Goal: Information Seeking & Learning: Get advice/opinions

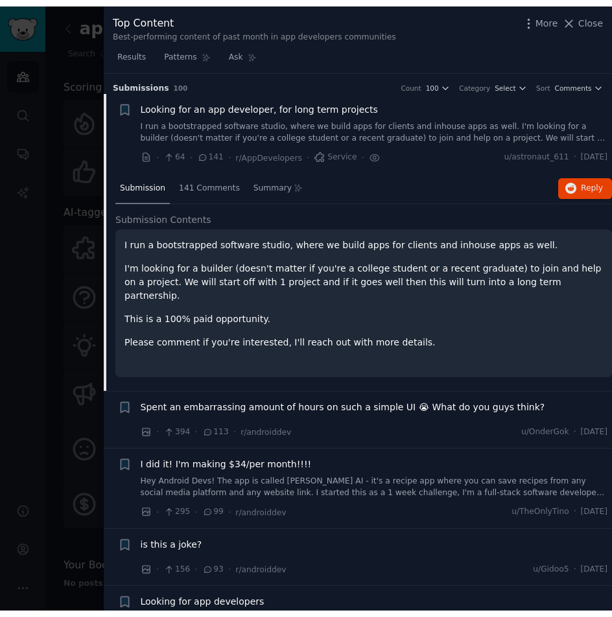
scroll to position [21, 0]
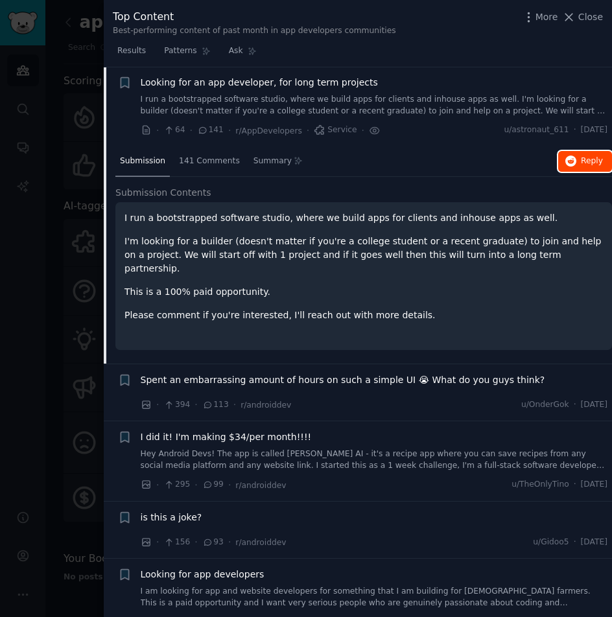
click at [576, 166] on button "Reply on Reddit" at bounding box center [585, 161] width 54 height 21
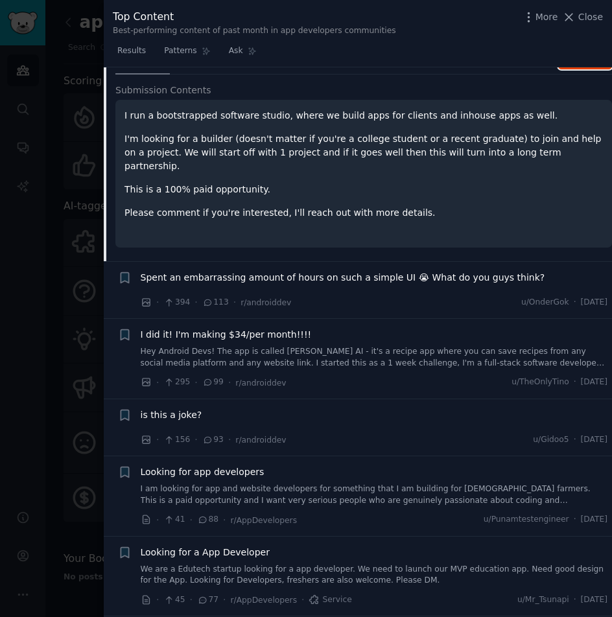
scroll to position [150, 0]
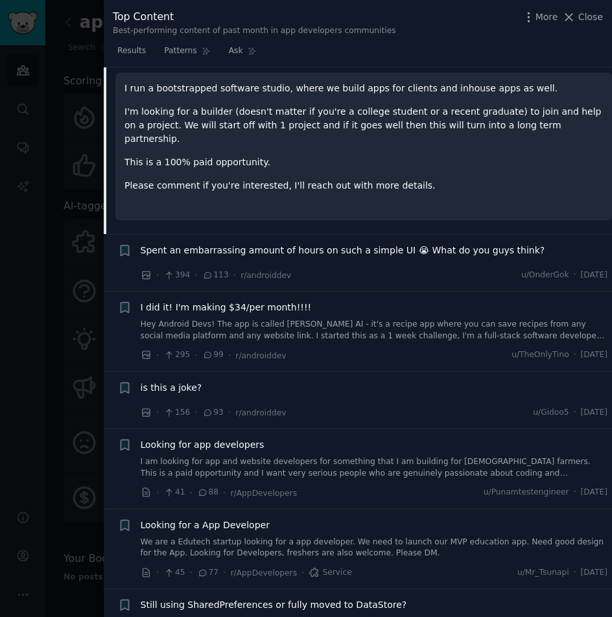
click at [235, 244] on span "Spent an embarrassing amount of hours on such a simple UI 😭 What do you guys th…" at bounding box center [343, 251] width 405 height 14
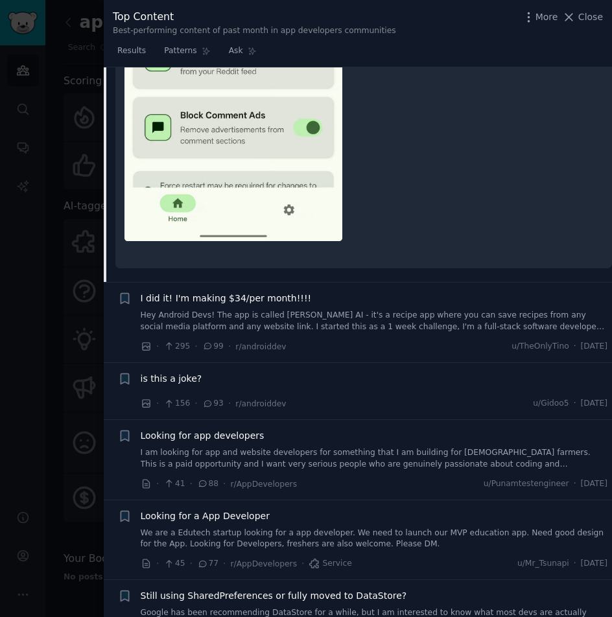
scroll to position [554, 0]
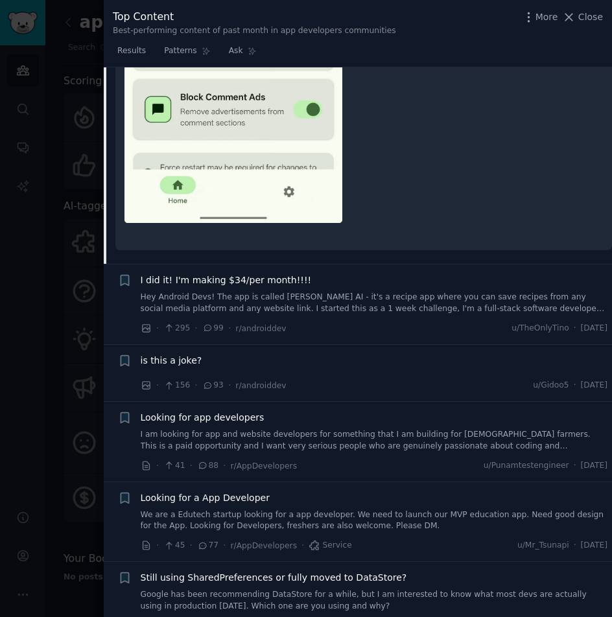
click at [62, 86] on div at bounding box center [306, 308] width 612 height 617
click at [62, 86] on div "app developers Info Edit Share Add Search Subreddits 4 Topics 99 Themes Ask Pro…" at bounding box center [328, 308] width 567 height 617
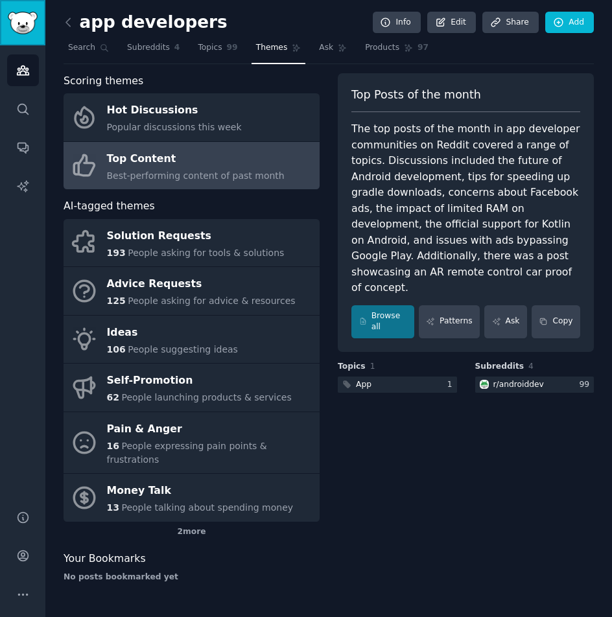
click at [31, 20] on img "Sidebar" at bounding box center [23, 23] width 30 height 23
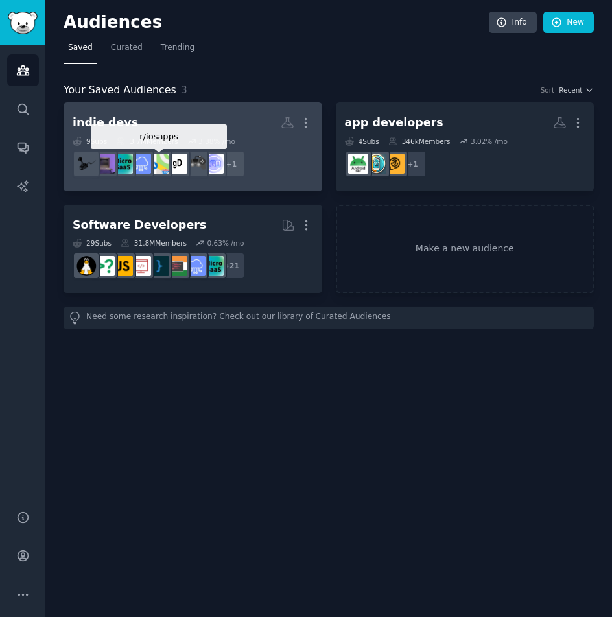
click at [158, 170] on img at bounding box center [159, 164] width 20 height 20
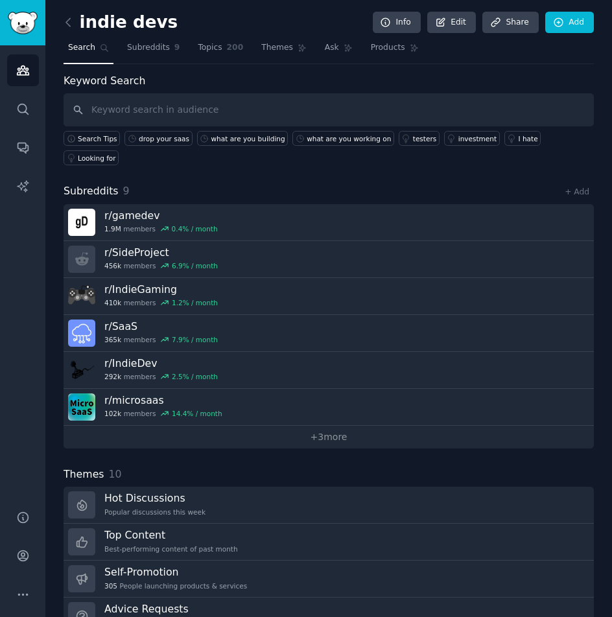
click at [192, 109] on input "text" at bounding box center [329, 109] width 530 height 33
type input "looking for"
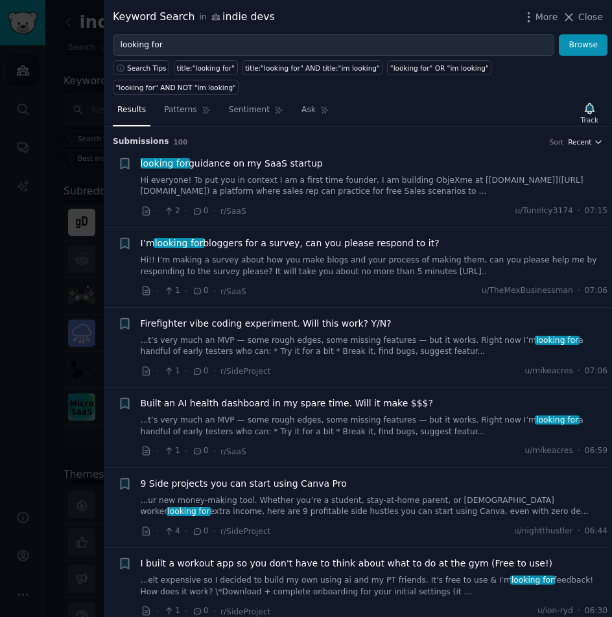
click at [594, 137] on icon "button" at bounding box center [598, 141] width 9 height 9
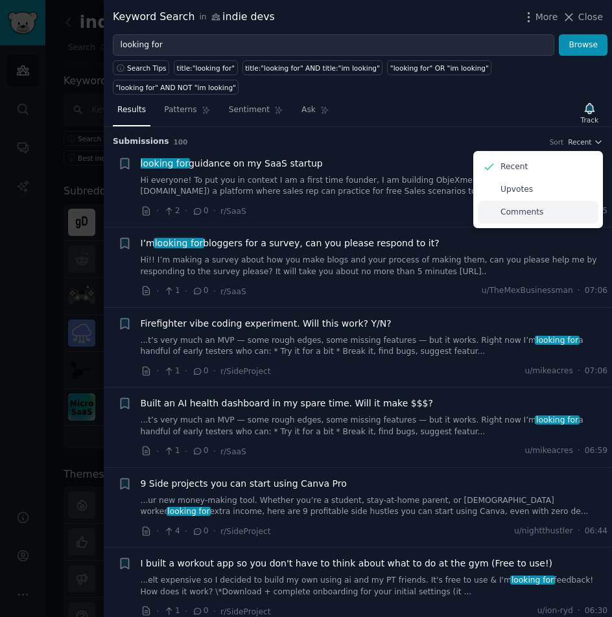
click at [533, 207] on p "Comments" at bounding box center [522, 213] width 43 height 12
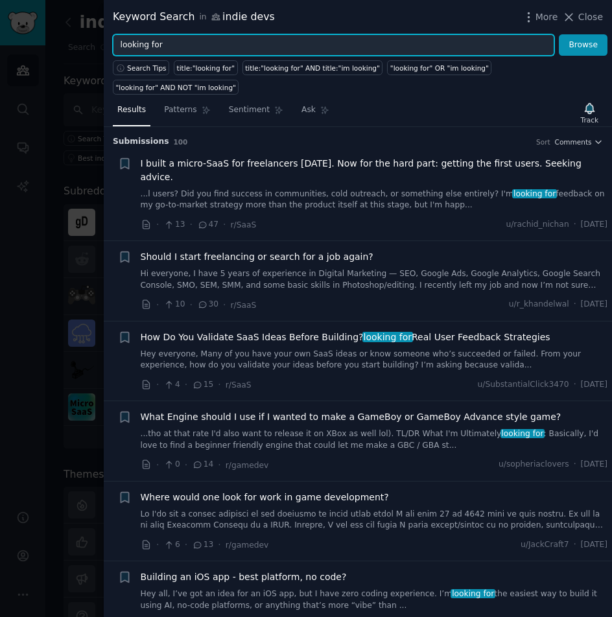
drag, startPoint x: 180, startPoint y: 40, endPoint x: 99, endPoint y: 39, distance: 81.7
click at [99, 39] on div "Keyword Search in indie devs More Close looking for Browse Search Tips title:"l…" at bounding box center [306, 308] width 612 height 617
type input "developer"
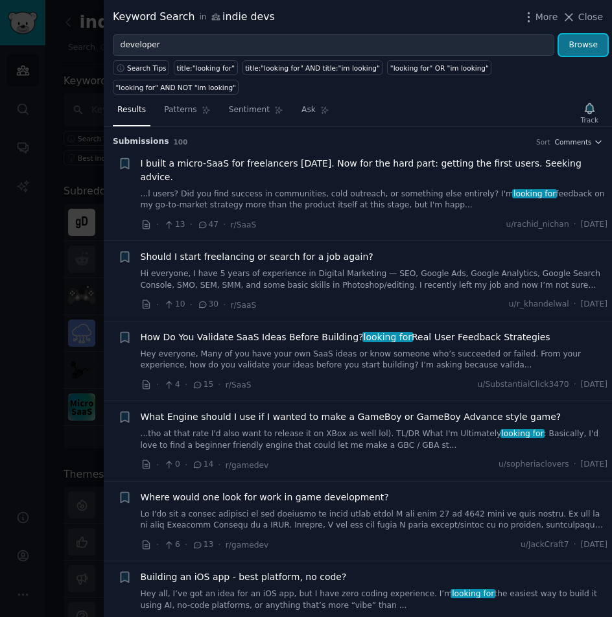
click at [578, 35] on button "Browse" at bounding box center [583, 45] width 49 height 22
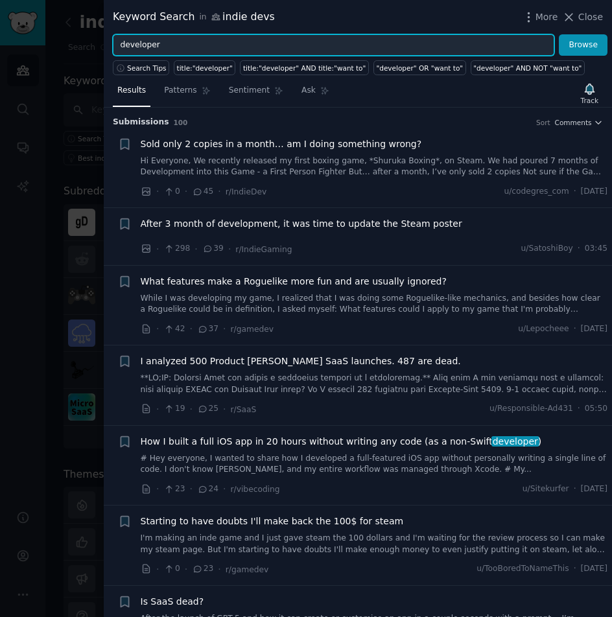
drag, startPoint x: 210, startPoint y: 50, endPoint x: -106, endPoint y: 41, distance: 316.5
click at [0, 41] on html "Audiences Search Conversations AI Reports Help Account More indie devs Info Edi…" at bounding box center [306, 308] width 612 height 617
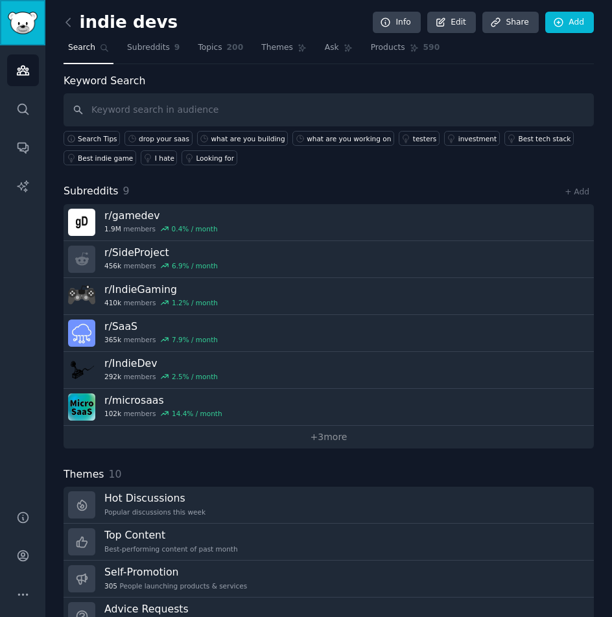
click at [27, 9] on link "Sidebar" at bounding box center [22, 22] width 45 height 45
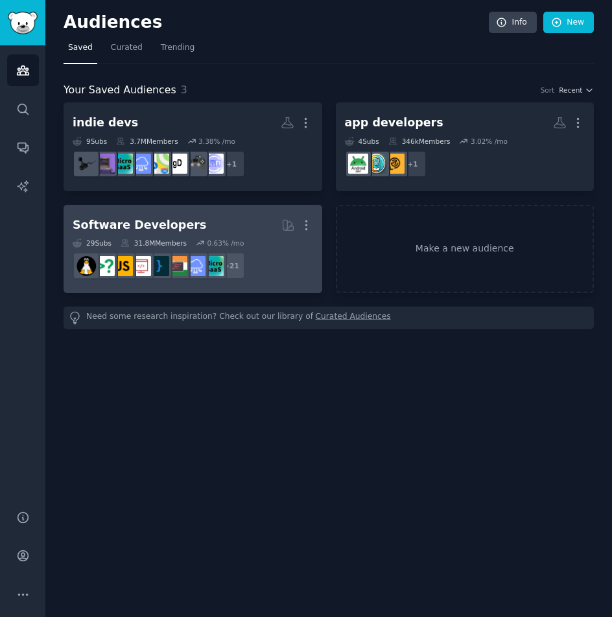
click at [248, 233] on h2 "Software Developers More" at bounding box center [193, 225] width 241 height 23
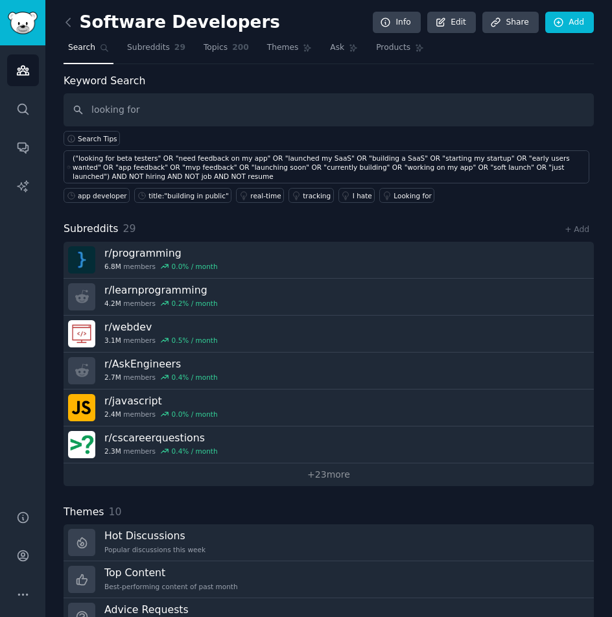
type input "looking for"
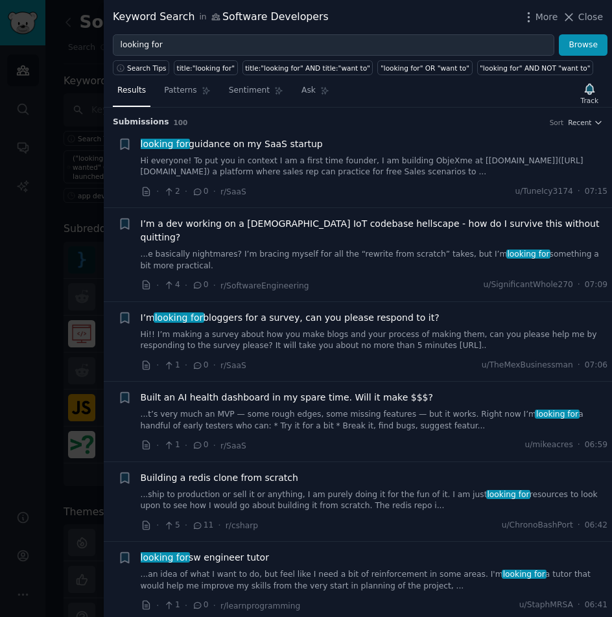
click at [600, 120] on div "Submission s 100 Sort Recent + looking for guidance on my SaaS startup Hi every…" at bounding box center [358, 363] width 508 height 510
click at [597, 121] on icon "button" at bounding box center [598, 122] width 9 height 9
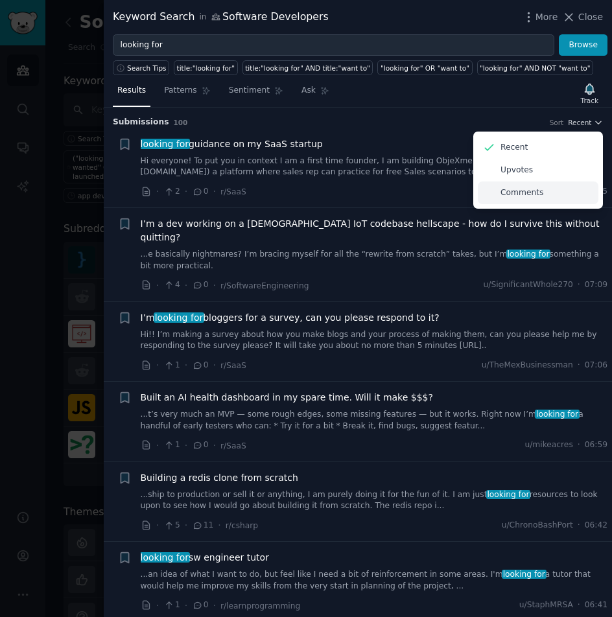
click at [524, 202] on div "Comments" at bounding box center [538, 193] width 121 height 23
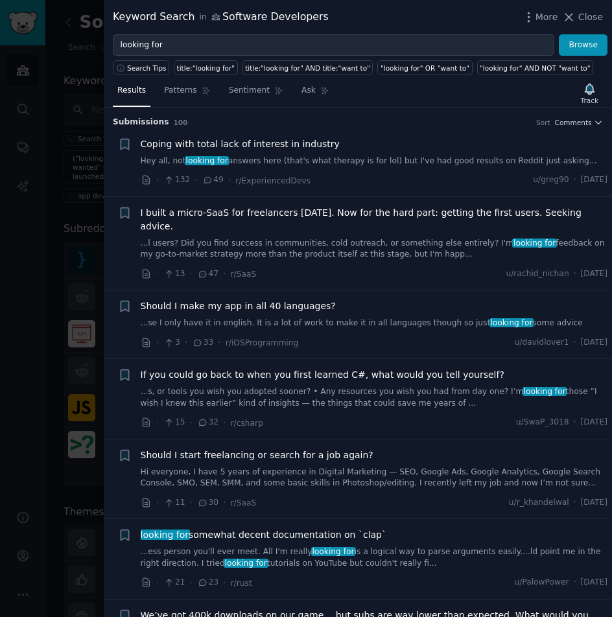
click at [506, 193] on p "Comments" at bounding box center [522, 193] width 43 height 12
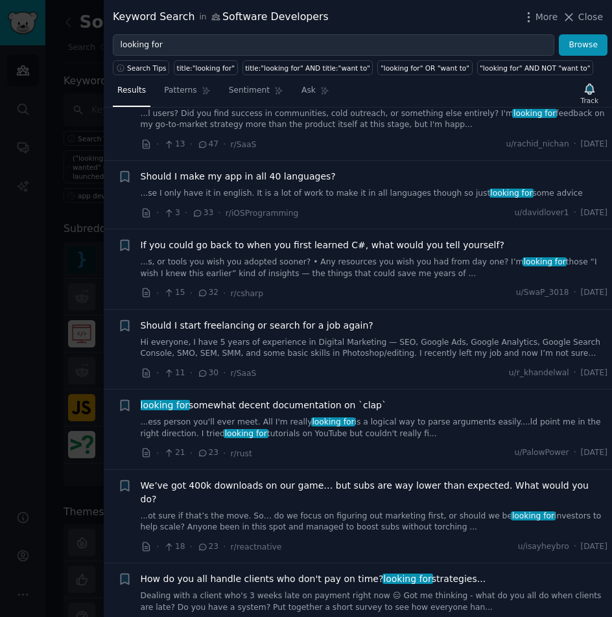
scroll to position [195, 0]
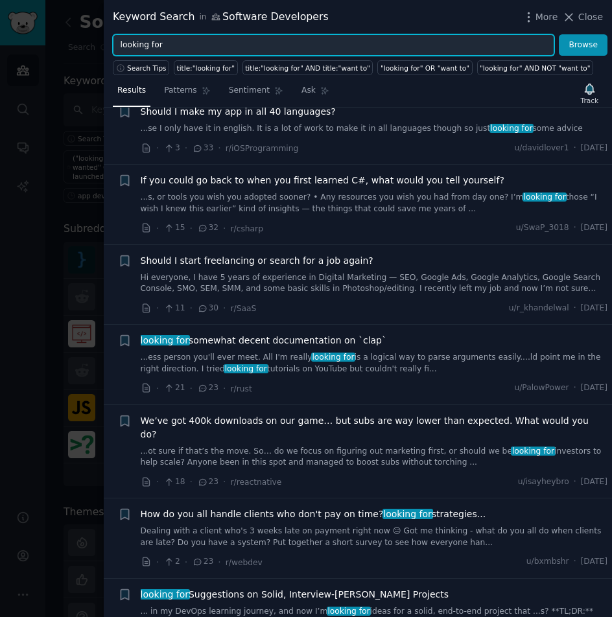
click at [301, 41] on input "looking for" at bounding box center [334, 45] width 442 height 22
click at [559, 34] on button "Browse" at bounding box center [583, 45] width 49 height 22
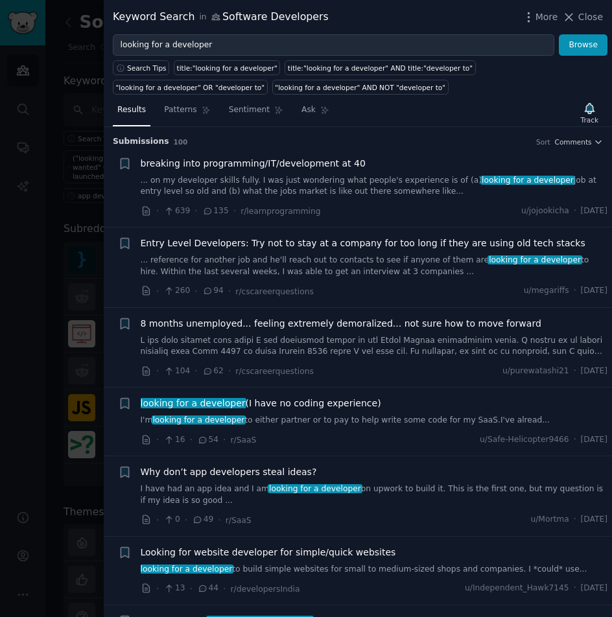
click at [182, 187] on link "... on my developer skills fully. I was just wondering what people's experience…" at bounding box center [374, 186] width 467 height 23
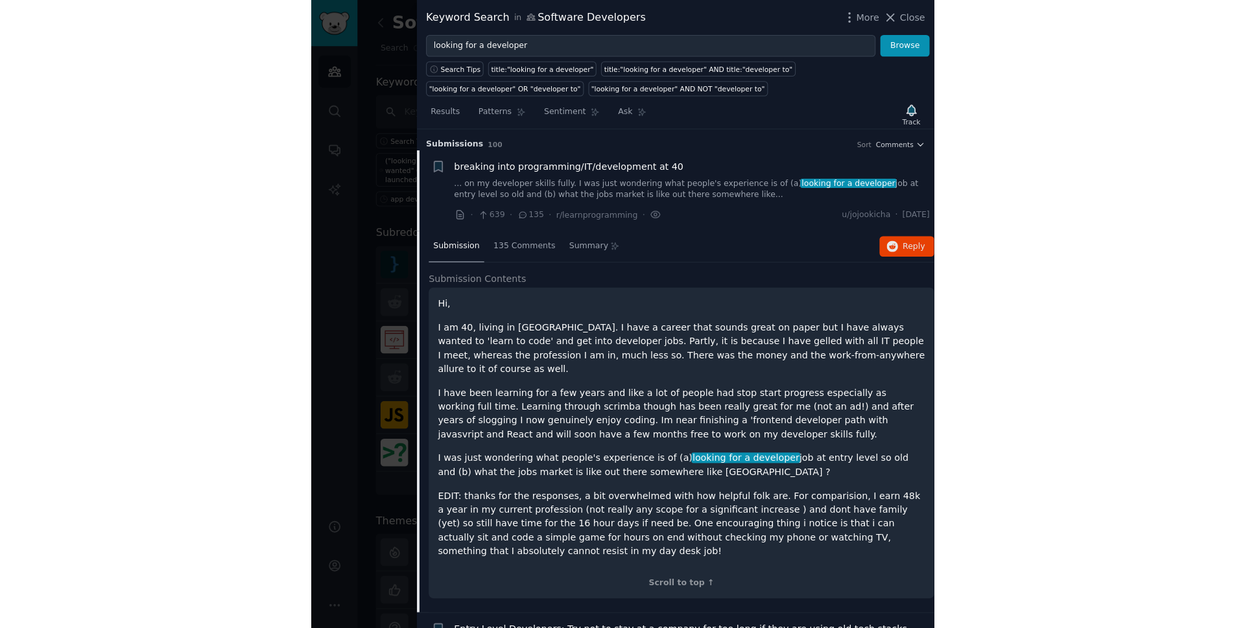
scroll to position [21, 0]
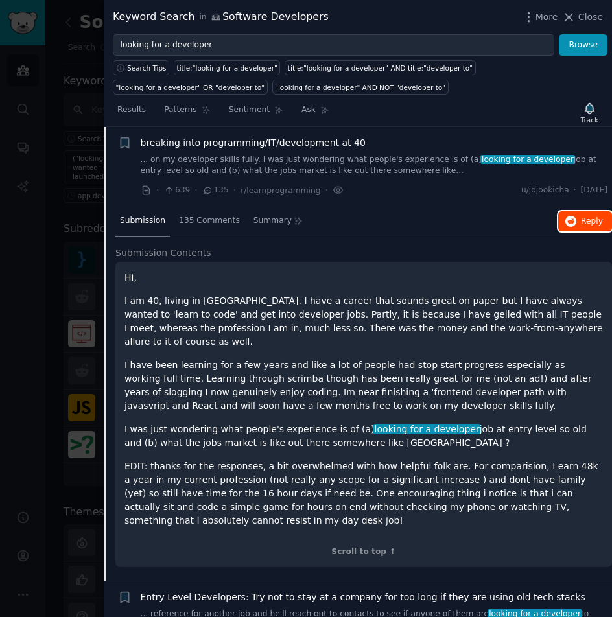
click at [570, 228] on button "Reply on Reddit" at bounding box center [585, 221] width 54 height 21
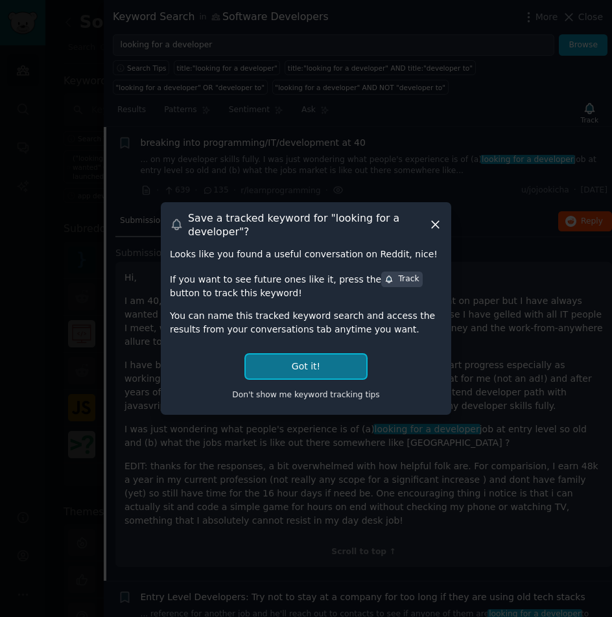
click at [326, 364] on button "Got it!" at bounding box center [306, 367] width 121 height 24
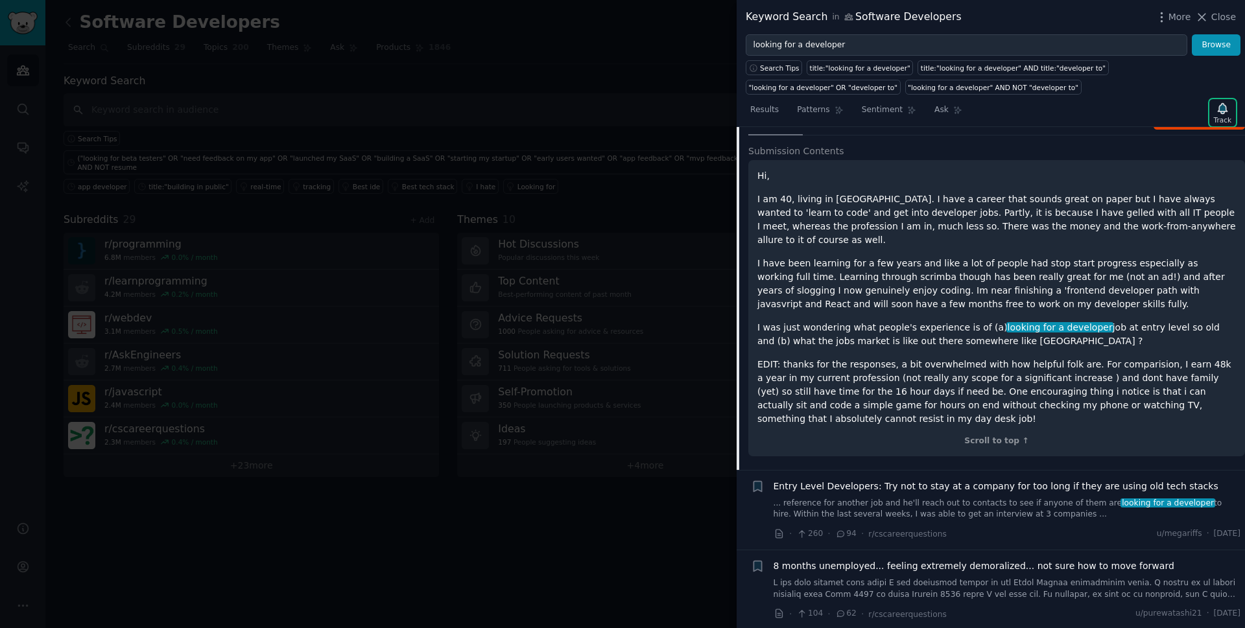
scroll to position [215, 0]
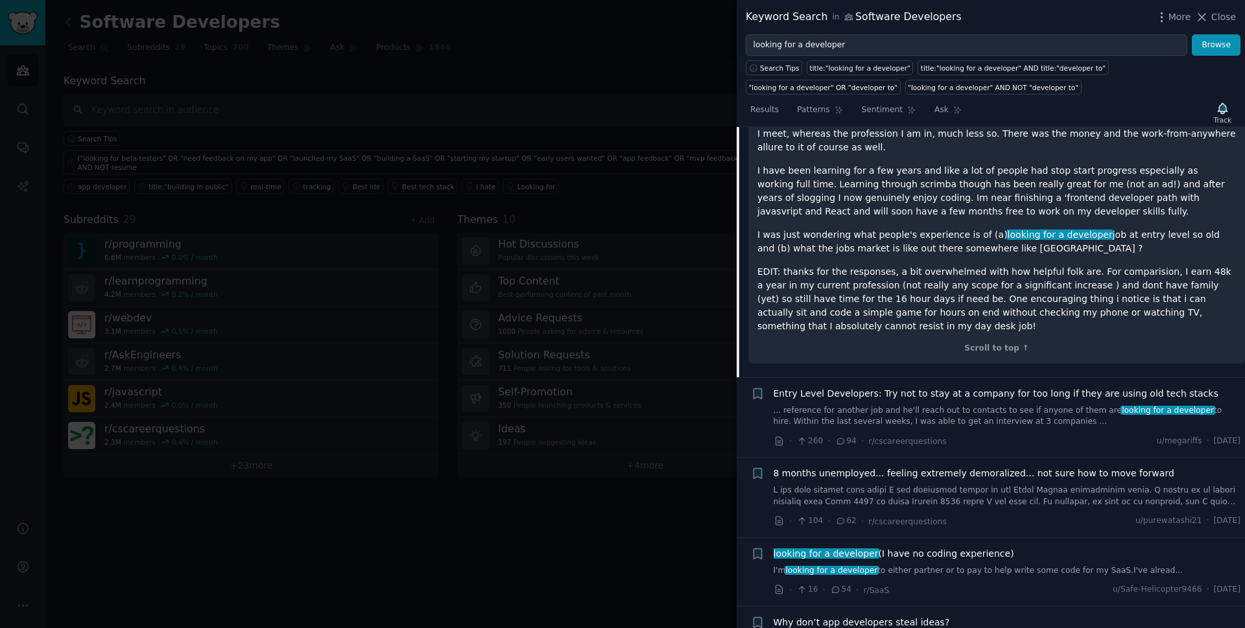
click at [611, 405] on link "... reference for another job and he'll reach out to contacts to see if anyone …" at bounding box center [1006, 416] width 467 height 23
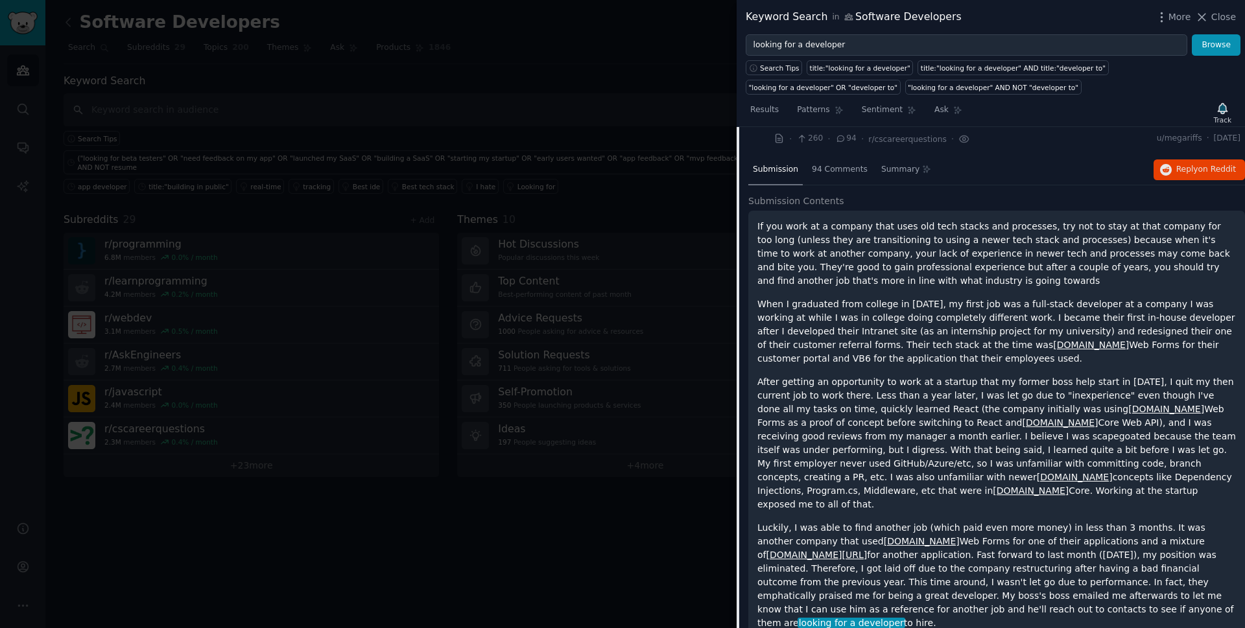
scroll to position [100, 0]
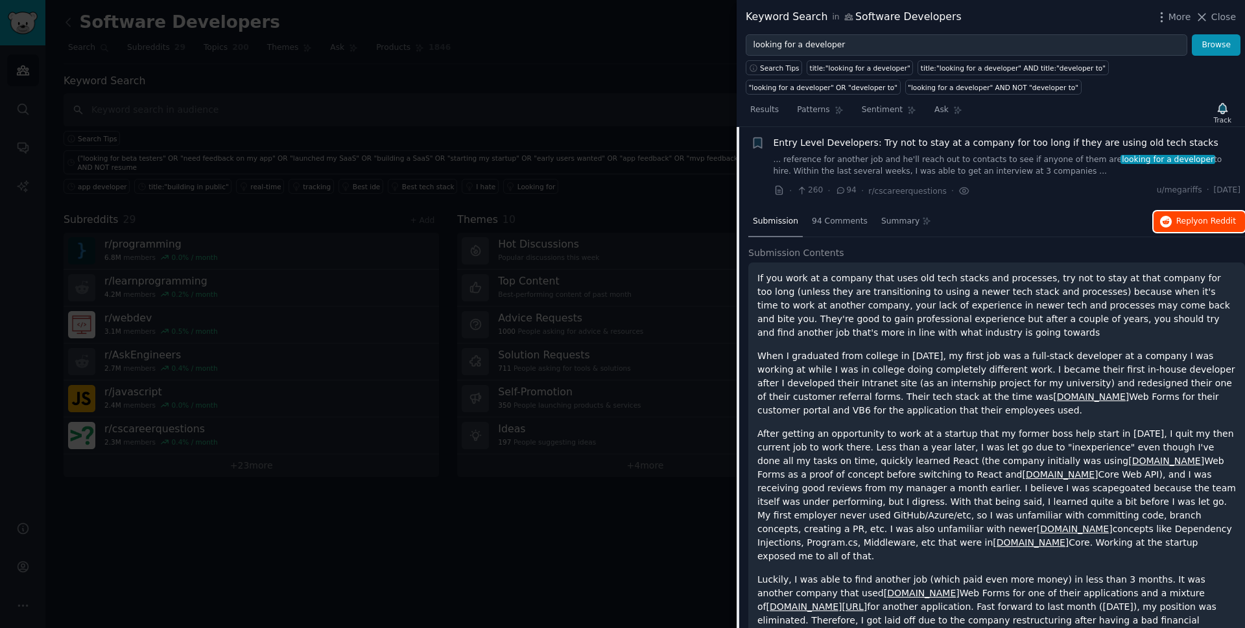
click at [611, 222] on span "Reply on Reddit" at bounding box center [1206, 222] width 60 height 12
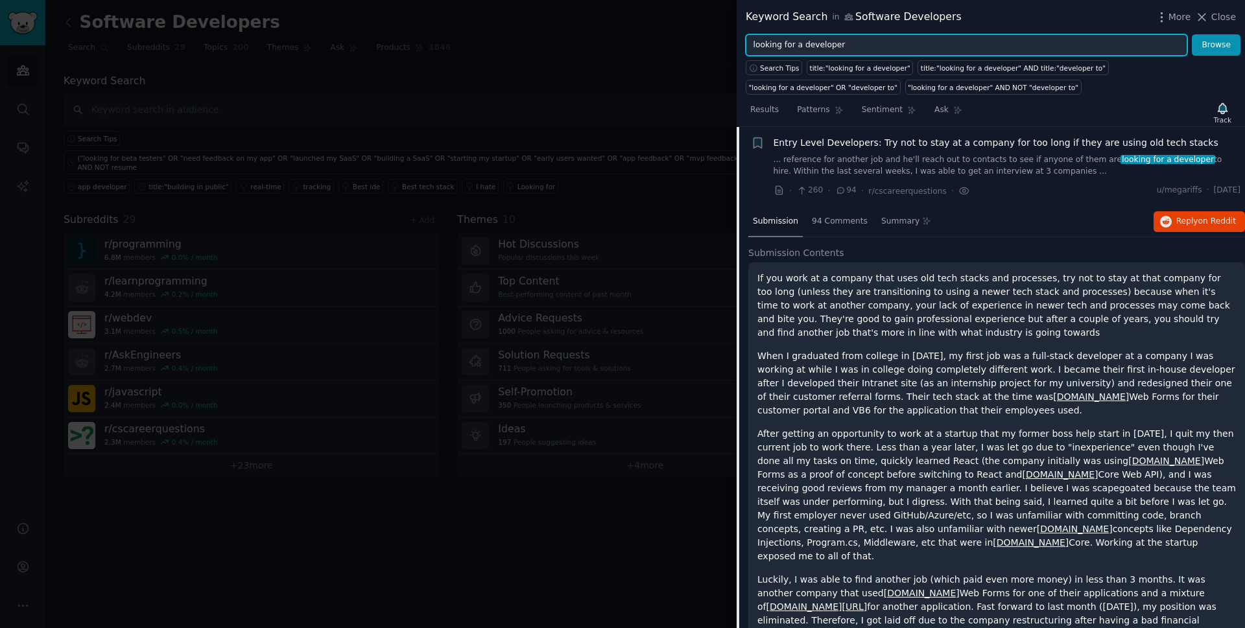
drag, startPoint x: 848, startPoint y: 49, endPoint x: 647, endPoint y: 63, distance: 201.5
click at [611, 63] on div "Keyword Search in Software Developers More Close looking for a developer Browse…" at bounding box center [622, 314] width 1245 height 628
type input "d"
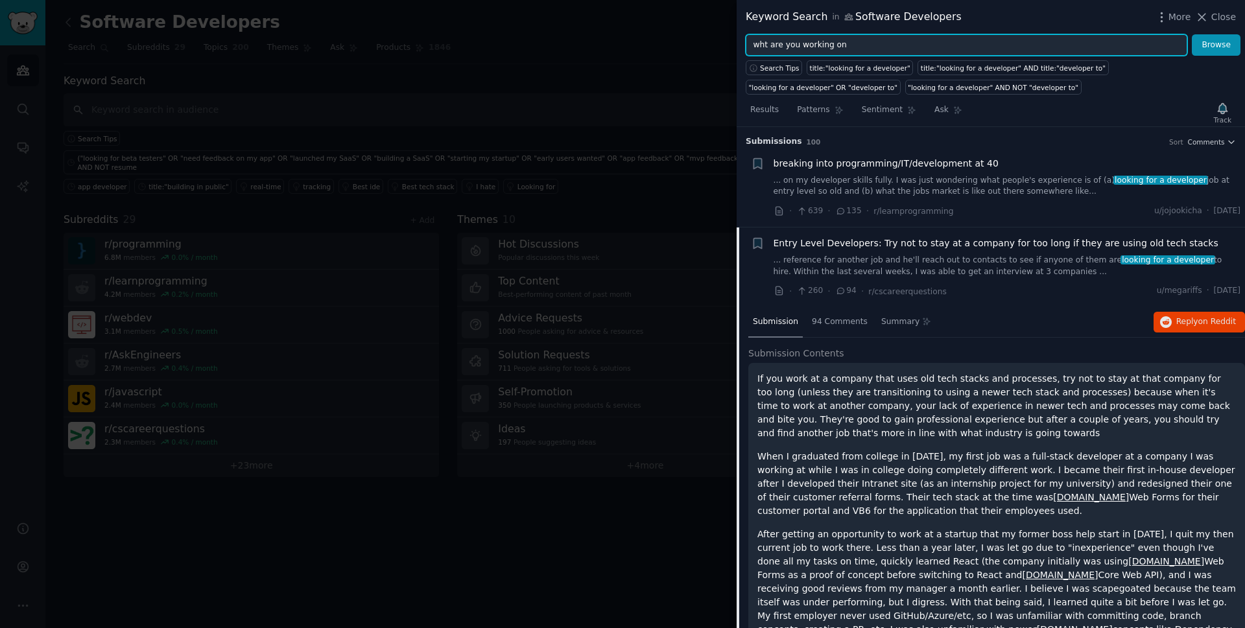
click at [611, 34] on button "Browse" at bounding box center [1216, 45] width 49 height 22
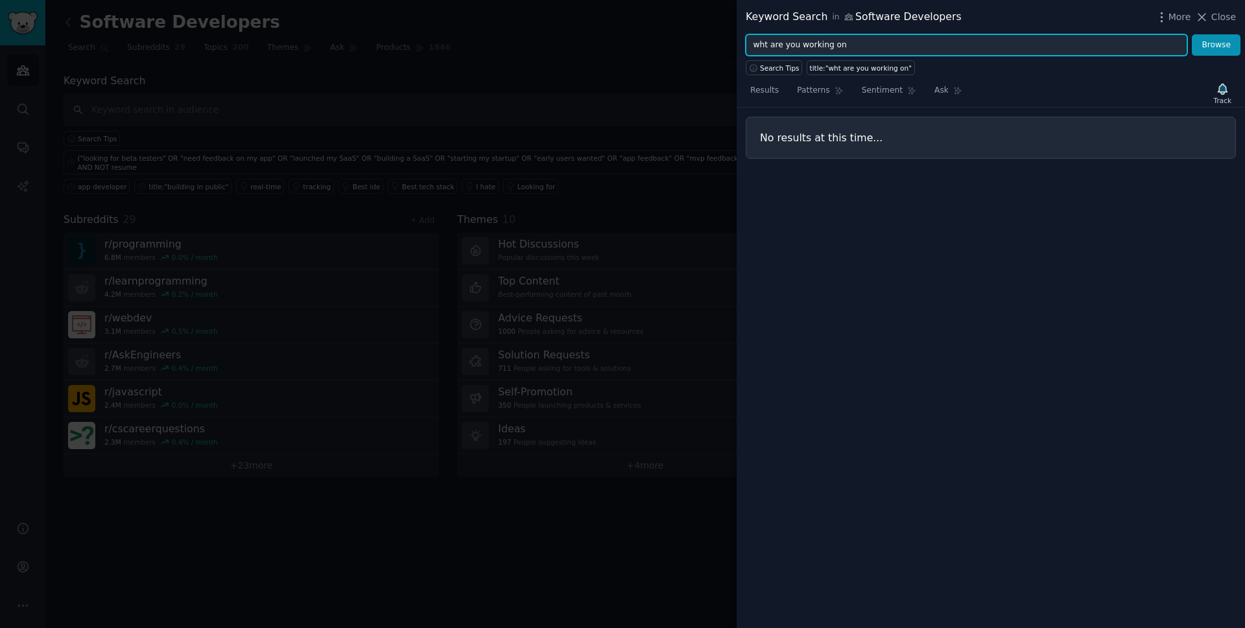
click at [611, 47] on input "wht are you working on" at bounding box center [967, 45] width 442 height 22
type input "what are you working on"
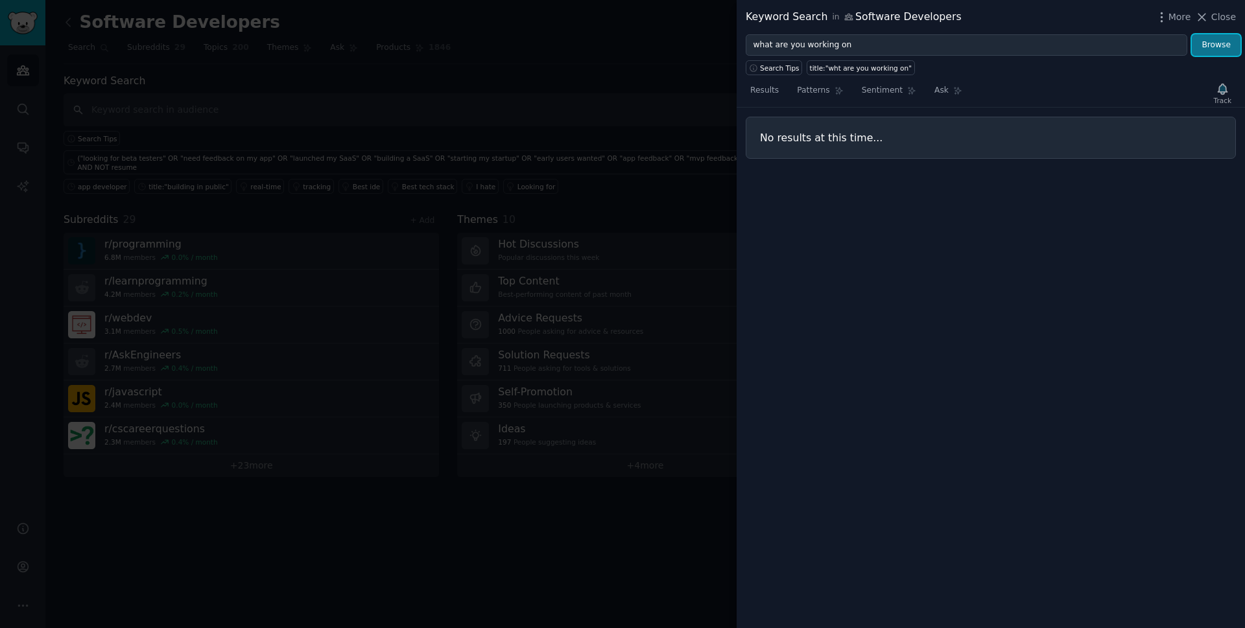
click at [611, 52] on button "Browse" at bounding box center [1216, 45] width 49 height 22
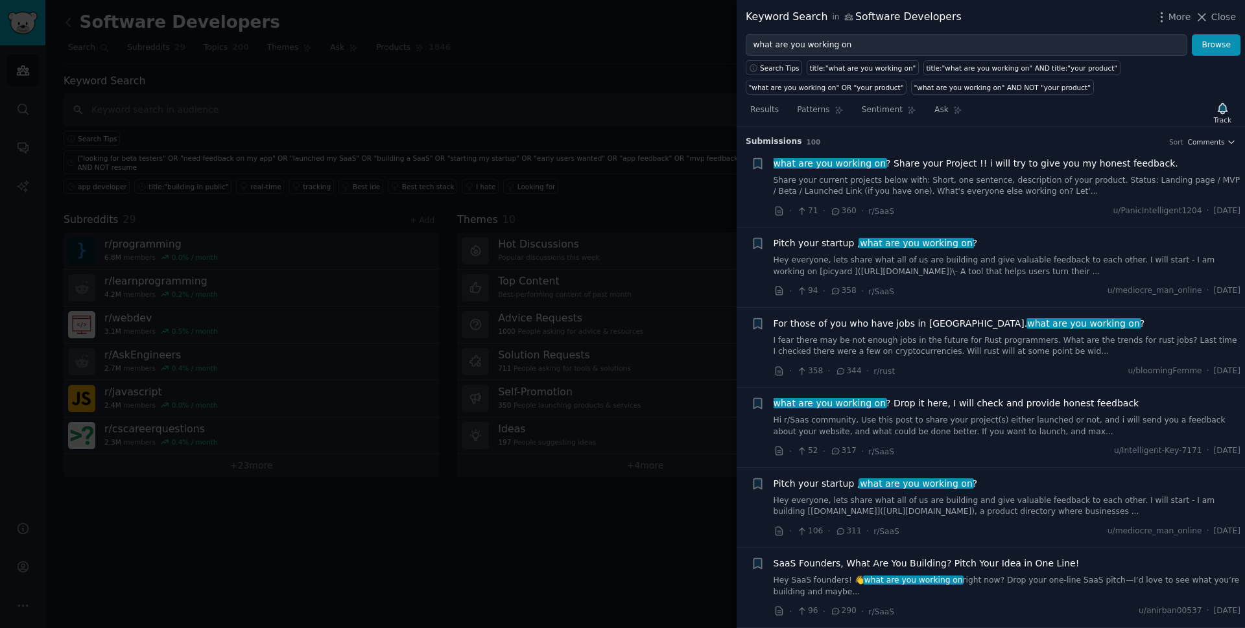
click at [611, 171] on div "what are you working on ? Share your Project !! i will try to give you my hones…" at bounding box center [1006, 177] width 467 height 41
click at [611, 180] on link "Share your current projects below with: Short, one sentence, description of you…" at bounding box center [1006, 186] width 467 height 23
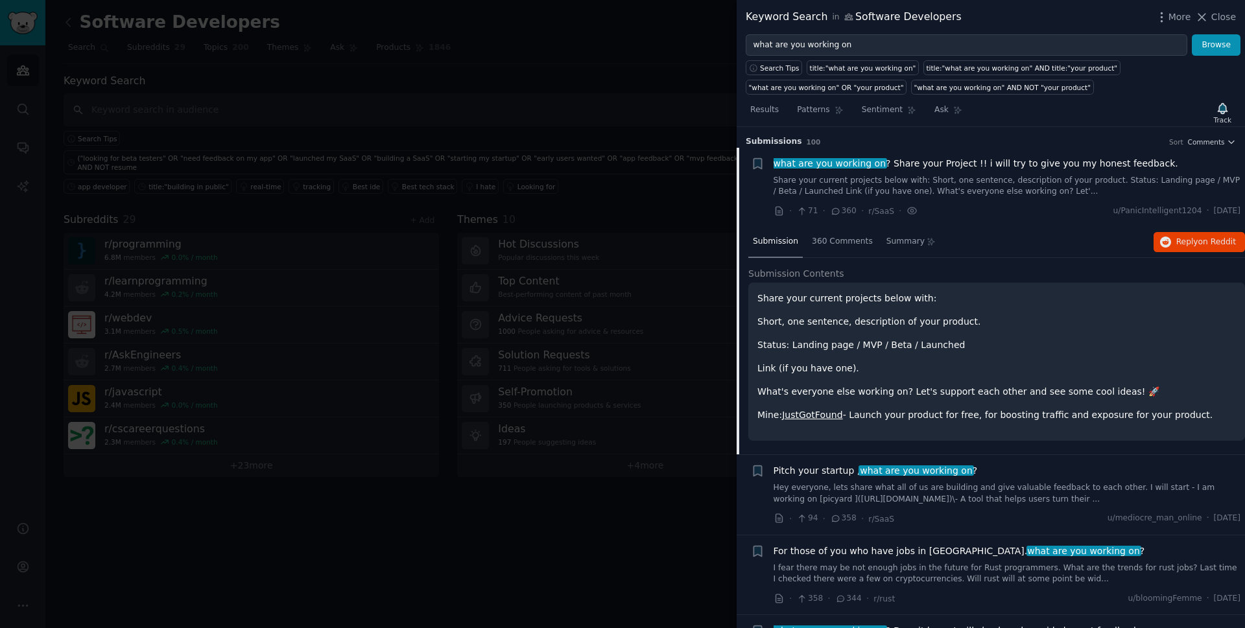
scroll to position [21, 0]
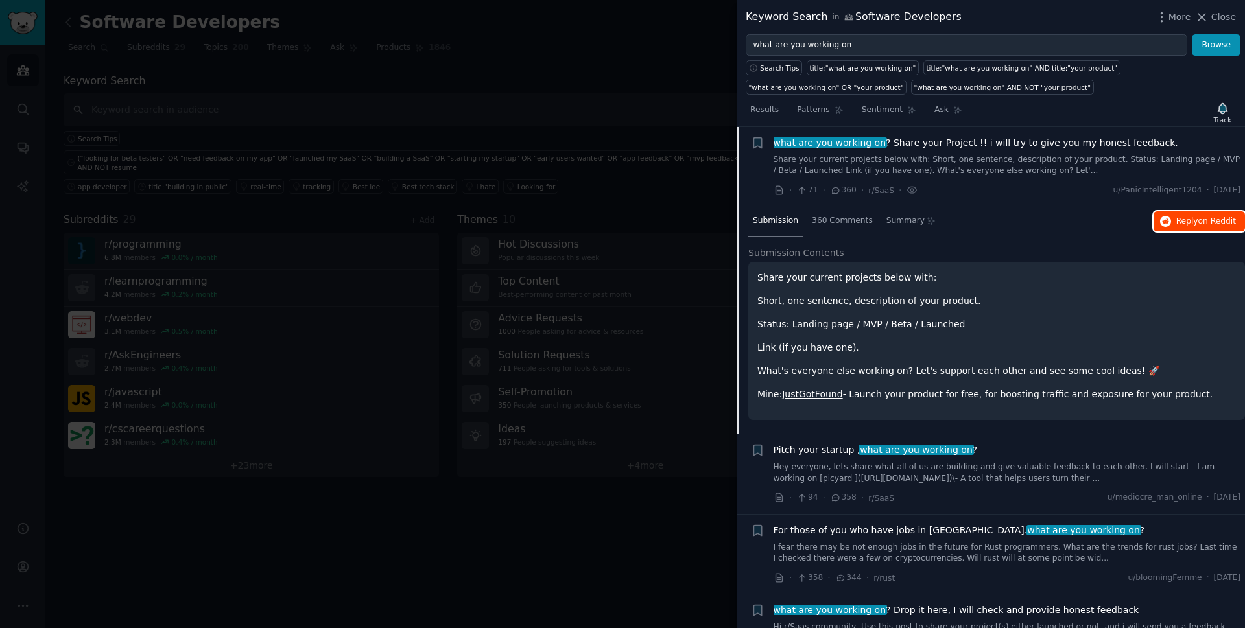
click at [611, 217] on icon "button" at bounding box center [1166, 222] width 12 height 12
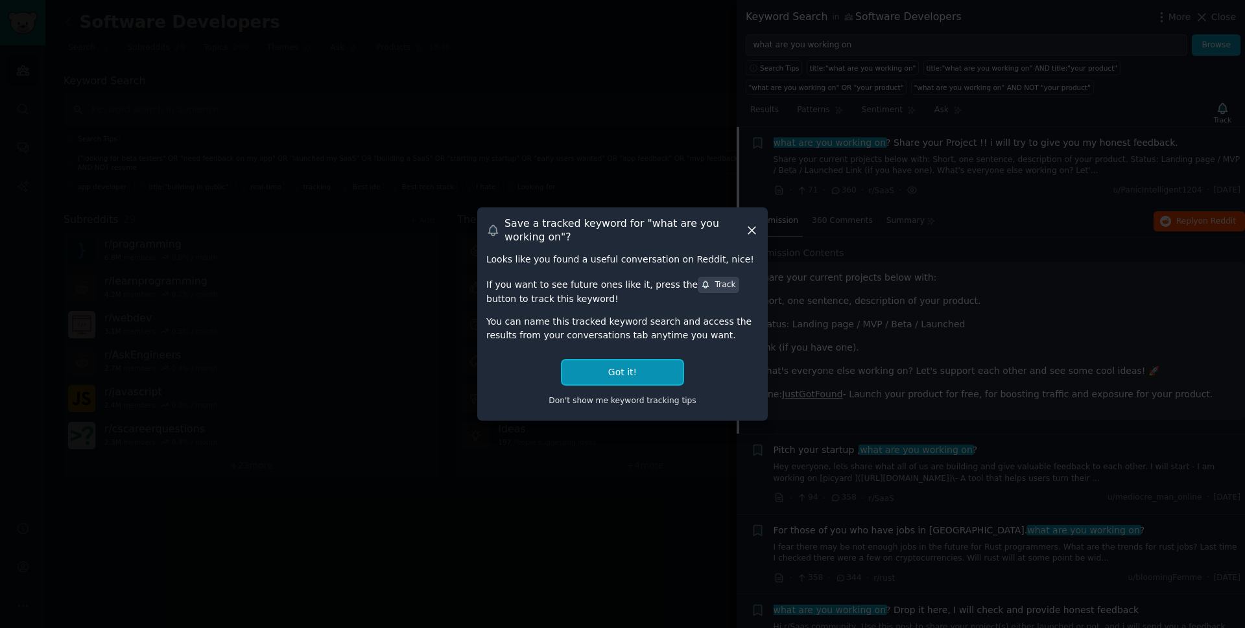
drag, startPoint x: 621, startPoint y: 362, endPoint x: 699, endPoint y: 327, distance: 85.1
click at [611, 362] on button "Got it!" at bounding box center [622, 372] width 121 height 24
